Goal: Transaction & Acquisition: Register for event/course

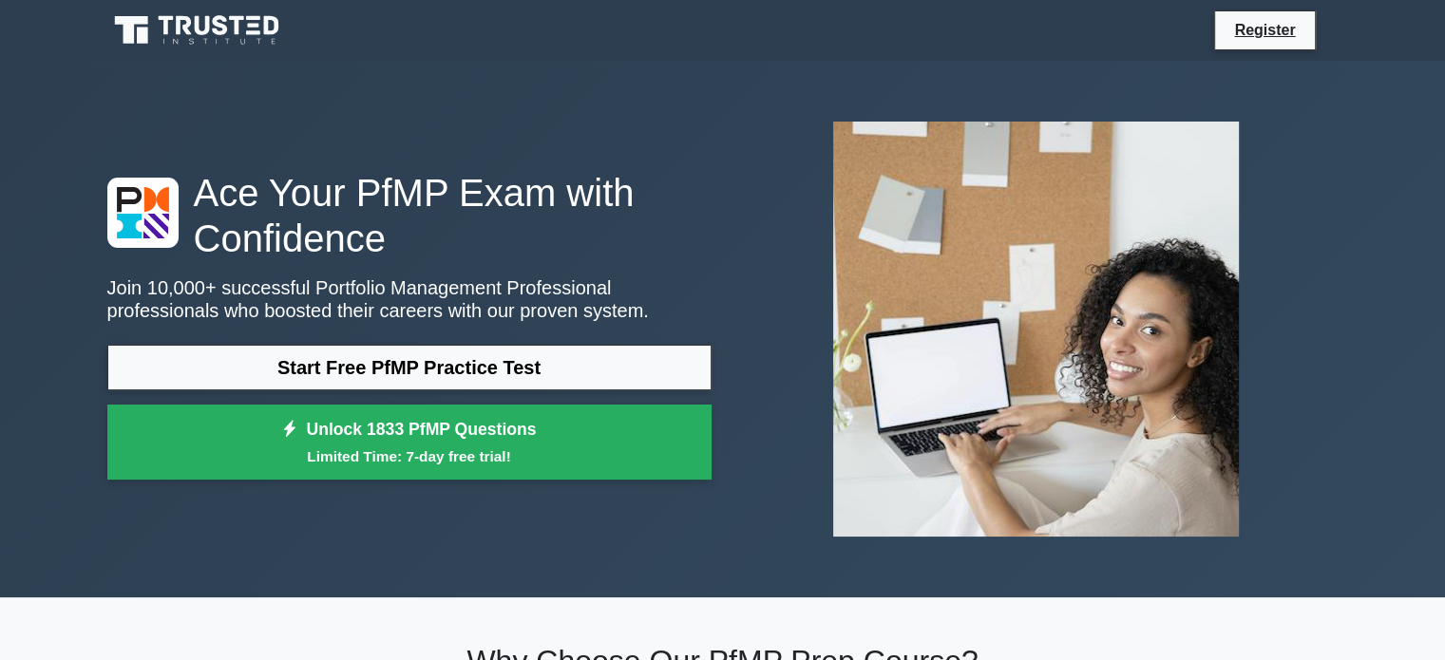
click at [1376, 377] on div "Ace Your PfMP Exam with Confidence Join 10,000+ successful Portfolio Management…" at bounding box center [722, 329] width 1445 height 537
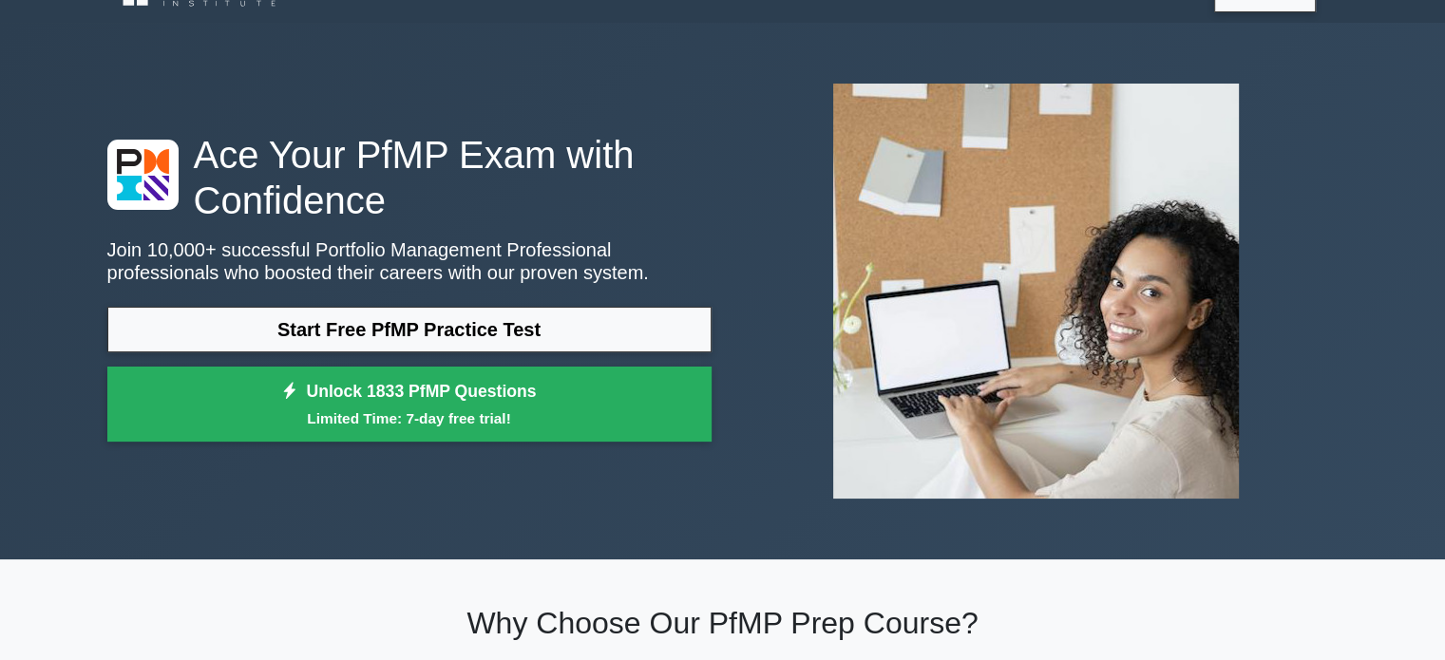
scroll to position [1, 0]
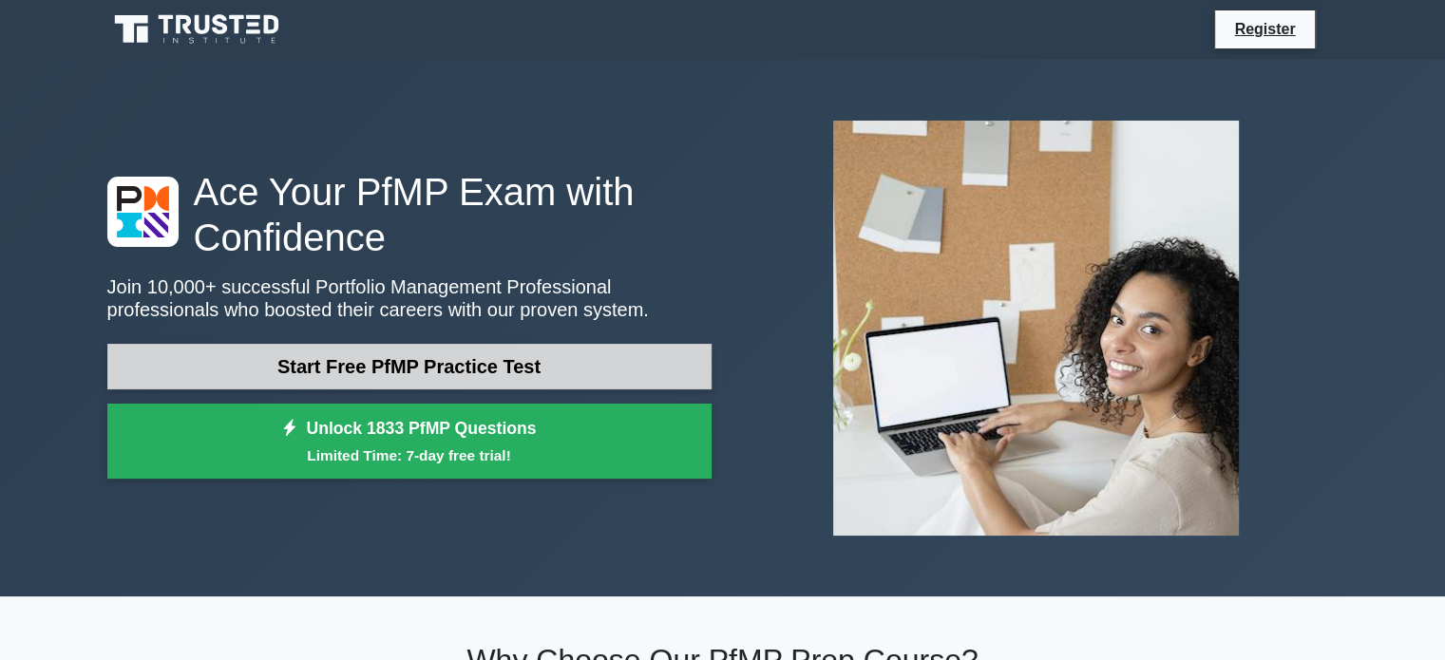
click at [392, 353] on link "Start Free PfMP Practice Test" at bounding box center [409, 367] width 604 height 46
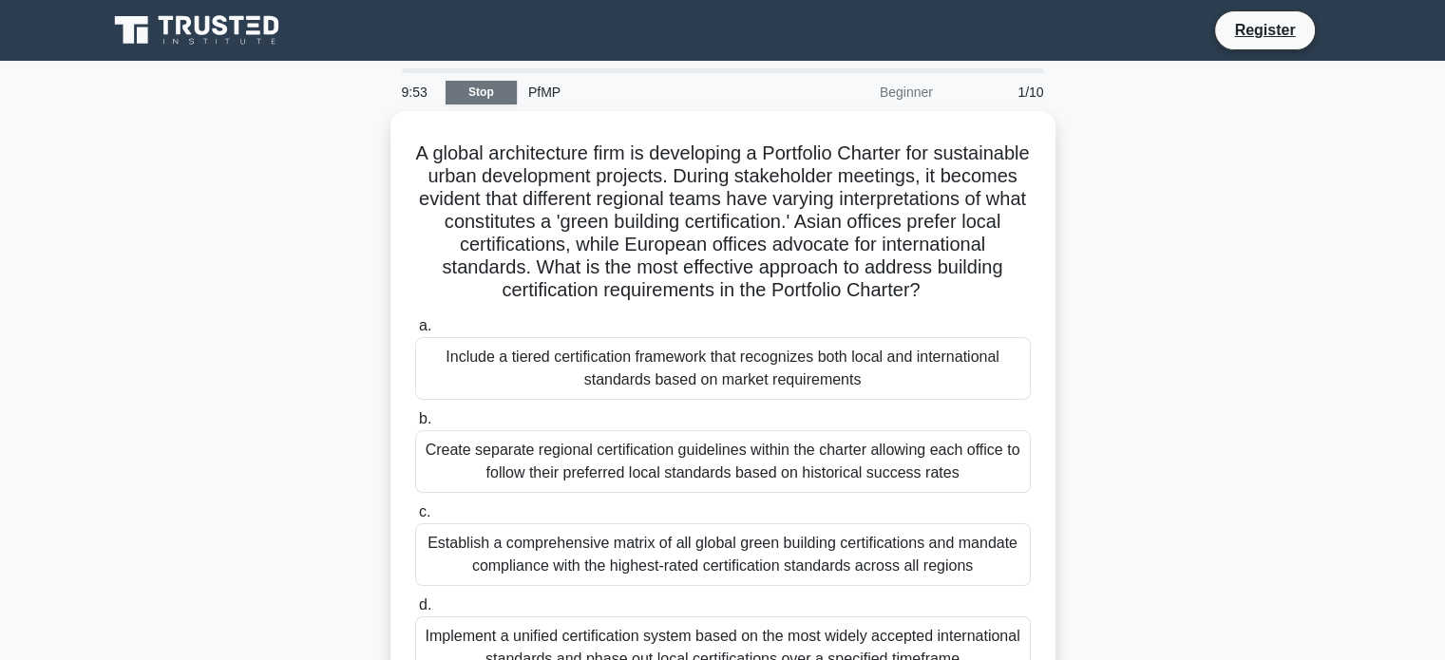
click at [478, 89] on link "Stop" at bounding box center [481, 93] width 71 height 24
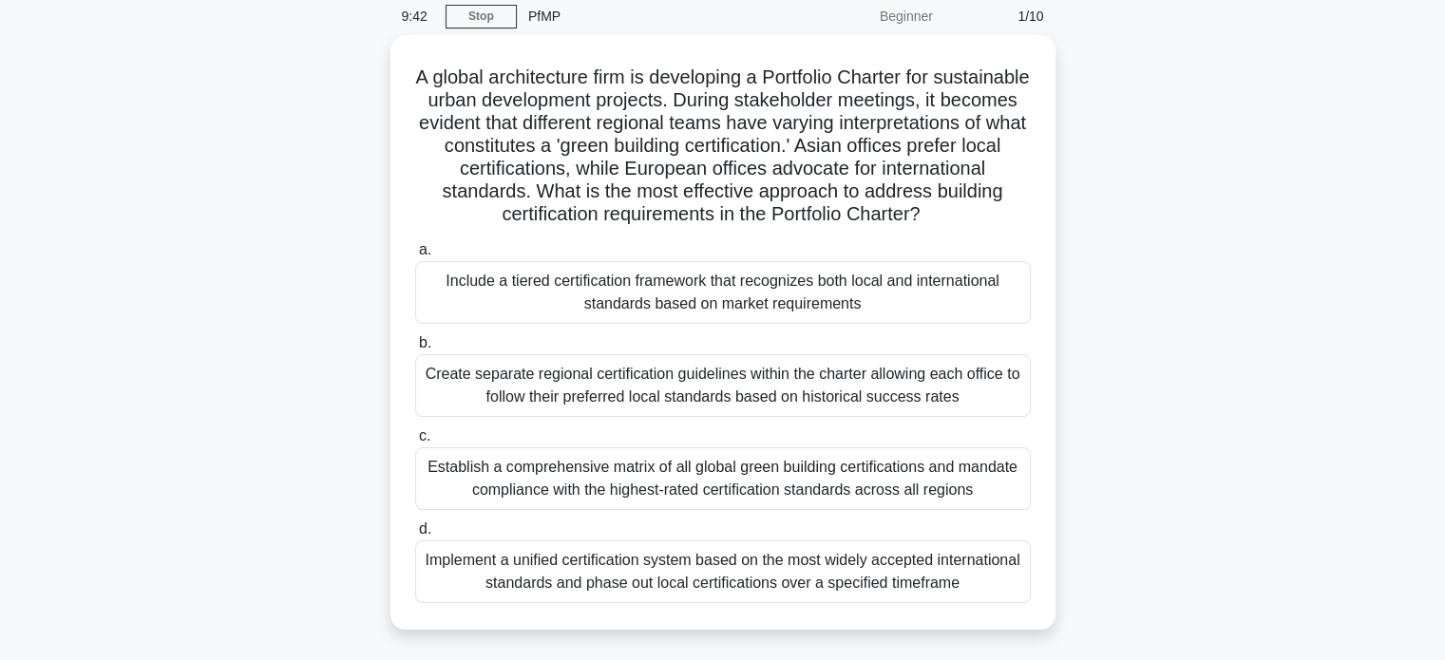
scroll to position [75, 0]
